Goal: Check status: Check status

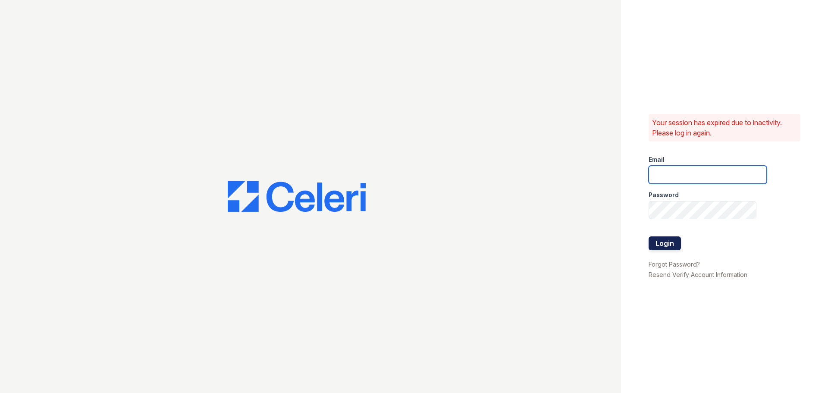
type input "teagen.pm@cafmanagement.com"
click at [670, 245] on button "Login" at bounding box center [664, 243] width 32 height 14
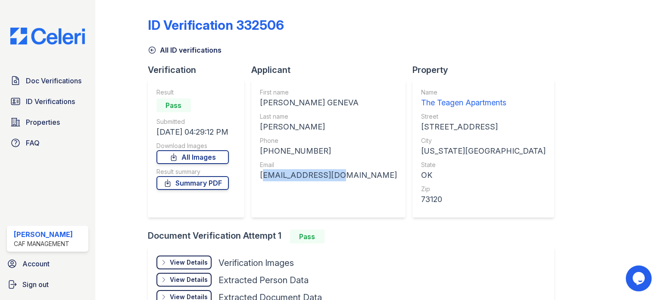
drag, startPoint x: 338, startPoint y: 177, endPoint x: 260, endPoint y: 182, distance: 77.8
click at [260, 182] on div "First name BRITTNEY GENEVA Last name FRAZIER Phone +14055323580 Email brittgf@y…" at bounding box center [328, 148] width 154 height 138
copy div "brittgf@yahoo.com"
